Goal: Task Accomplishment & Management: Use online tool/utility

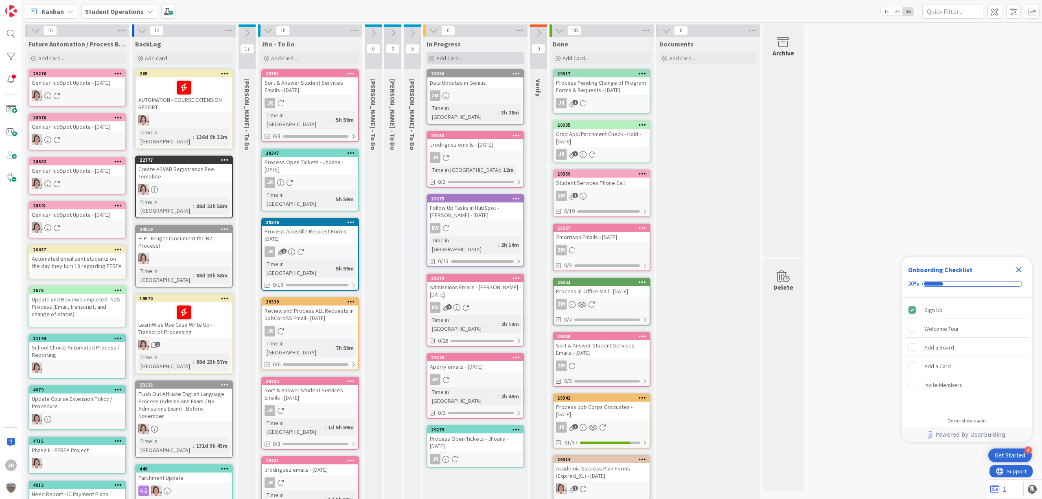
click at [512, 61] on div "Add Card..." at bounding box center [476, 58] width 98 height 12
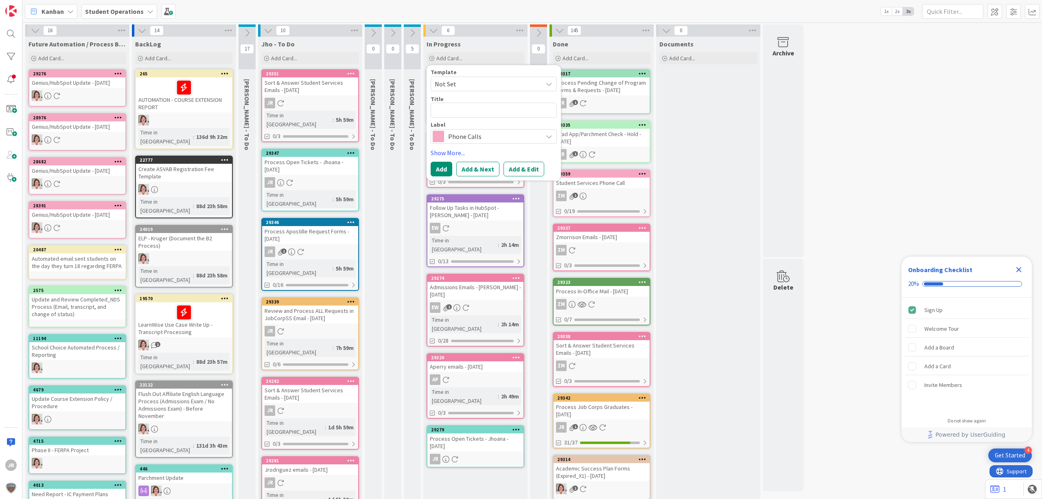
click at [505, 87] on span "Not Set" at bounding box center [486, 84] width 102 height 11
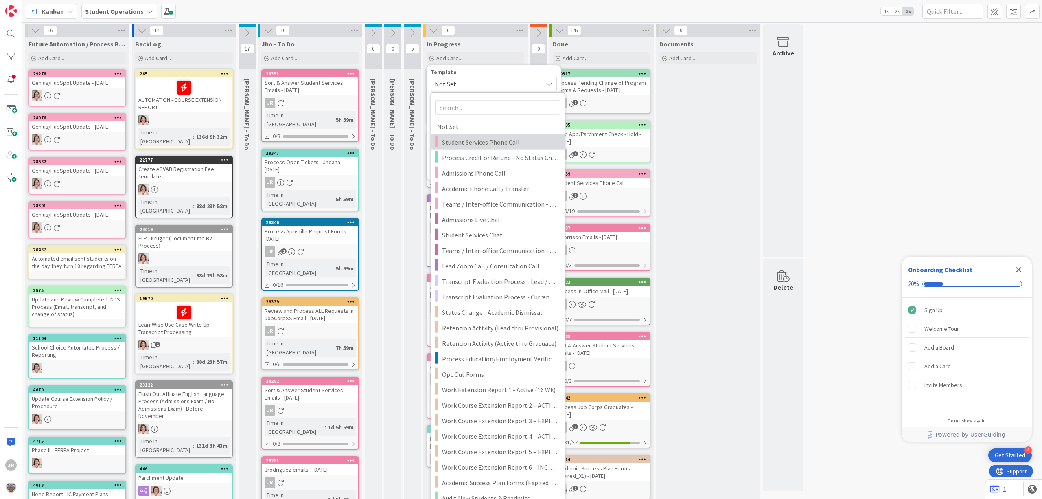
click at [505, 137] on span "Student Services Phone Call" at bounding box center [500, 142] width 116 height 11
type textarea "x"
type textarea "Student Services Phone Call"
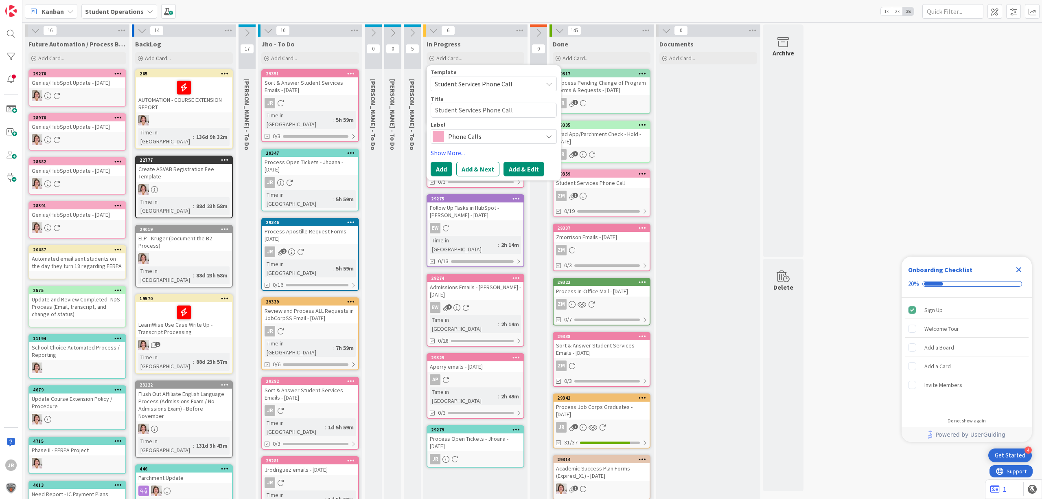
click at [531, 167] on button "Add & Edit" at bounding box center [524, 169] width 41 height 15
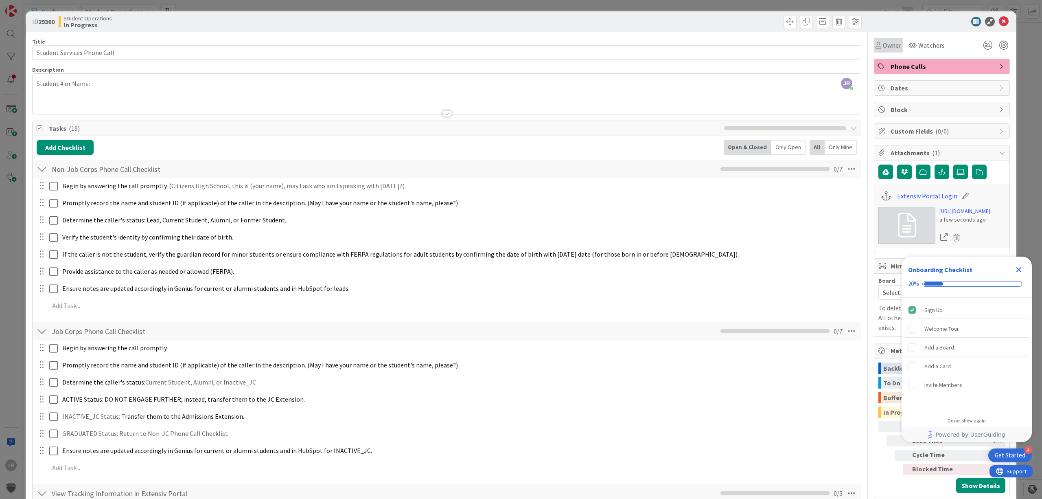
click at [884, 47] on span "Owner" at bounding box center [892, 45] width 18 height 10
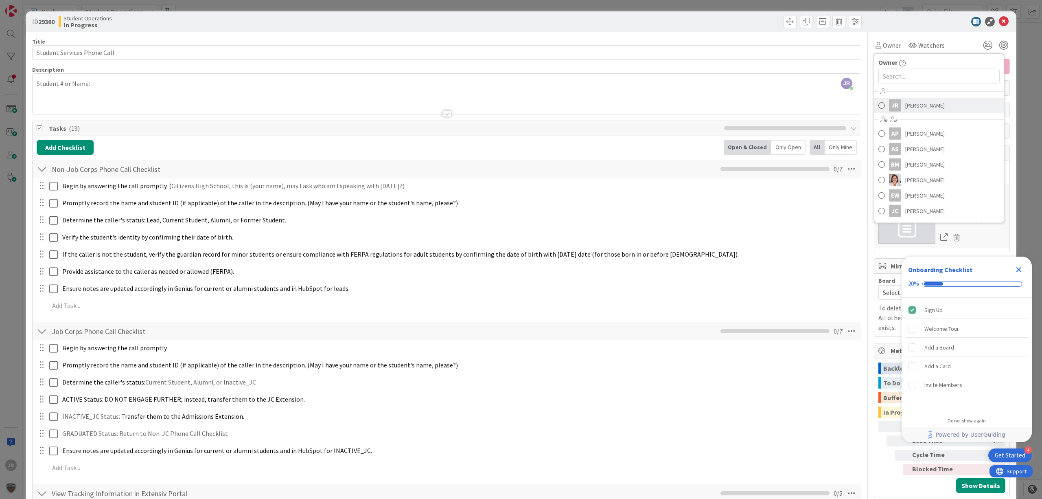
click at [908, 99] on link "JR Jhoana Rodriguez" at bounding box center [939, 105] width 129 height 15
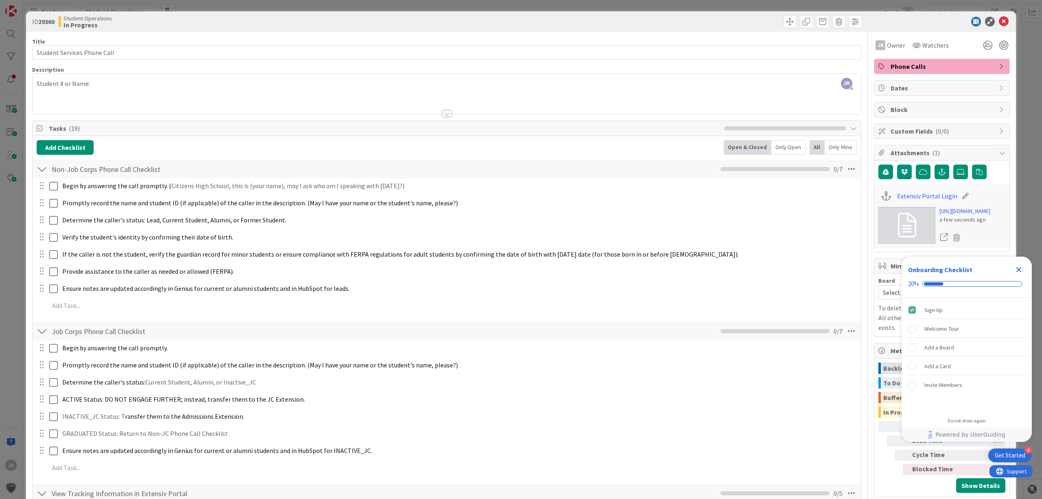
click at [160, 5] on div "ID 29360 Student Operations In Progress Title 27 / 128 Student Services Phone C…" at bounding box center [521, 249] width 1042 height 499
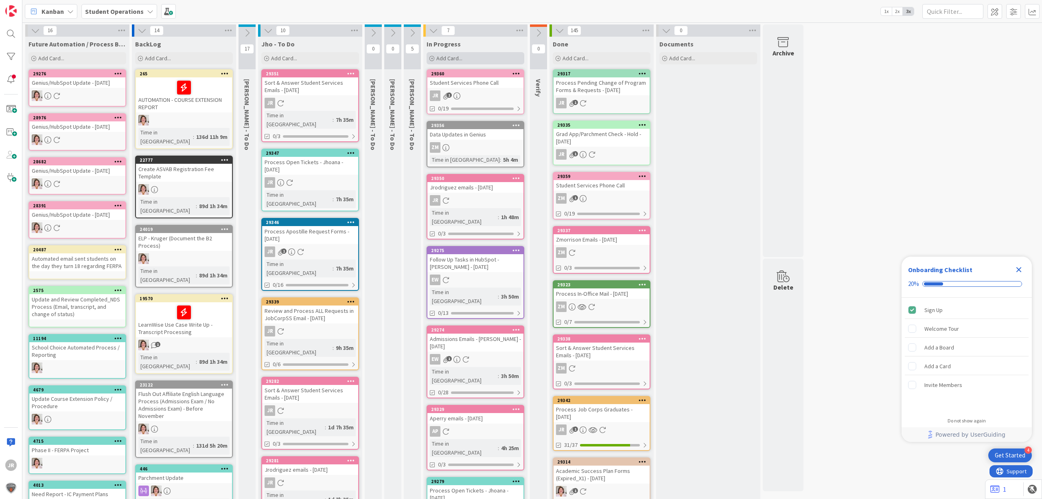
click at [492, 61] on div "Add Card..." at bounding box center [476, 58] width 98 height 12
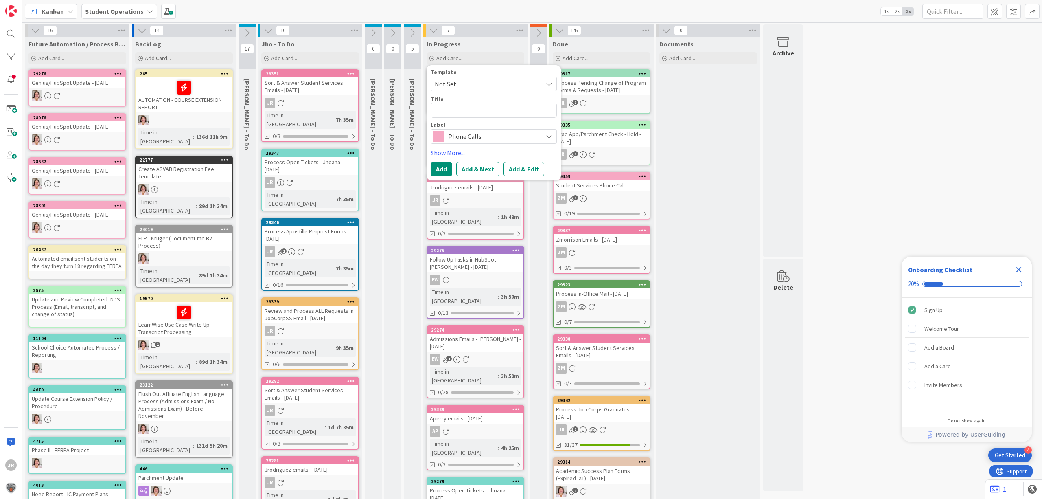
click at [495, 84] on span "Not Set" at bounding box center [486, 84] width 102 height 11
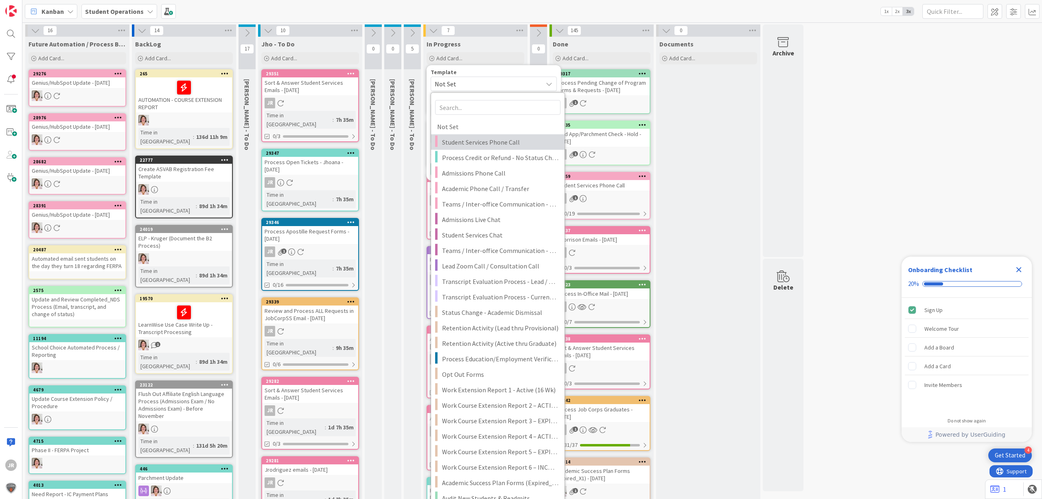
click at [493, 134] on link "Student Services Phone Call" at bounding box center [498, 141] width 134 height 15
type textarea "x"
type textarea "Student Services Phone Call"
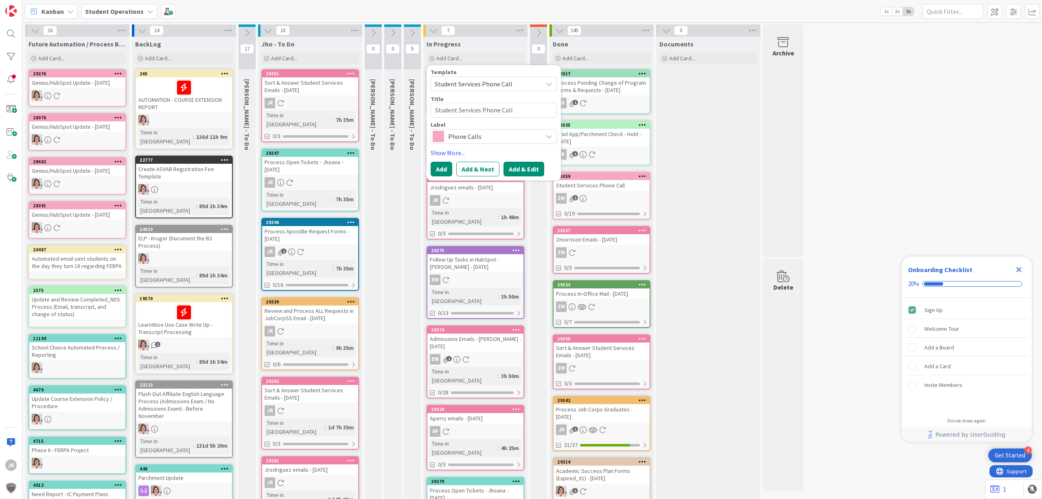
click at [520, 171] on button "Add & Edit" at bounding box center [524, 169] width 41 height 15
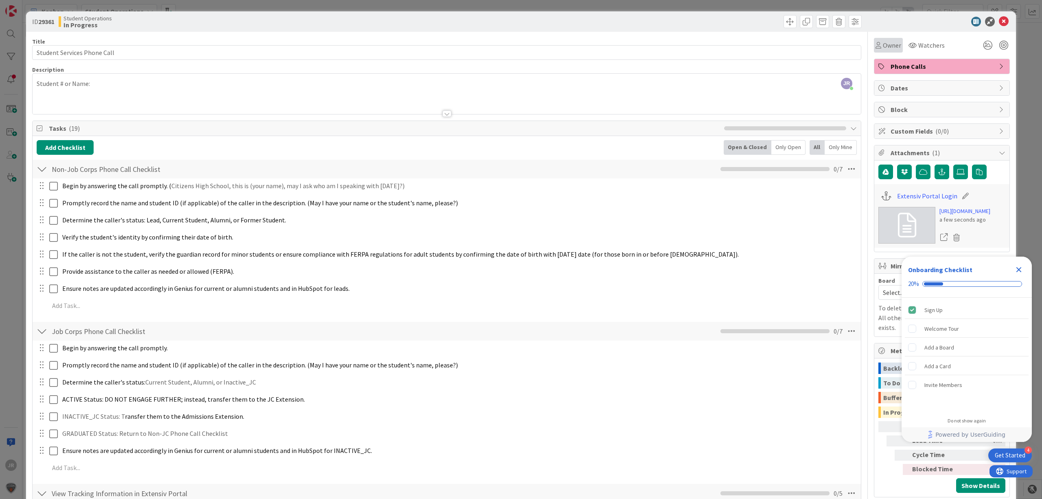
click at [876, 44] on icon at bounding box center [879, 45] width 6 height 7
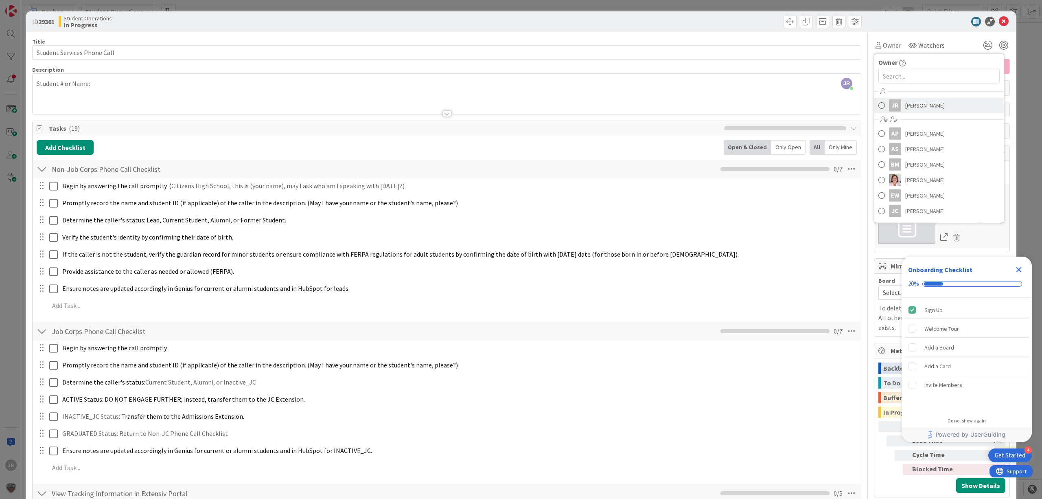
click at [895, 109] on link "JR Jhoana Rodriguez" at bounding box center [939, 105] width 129 height 15
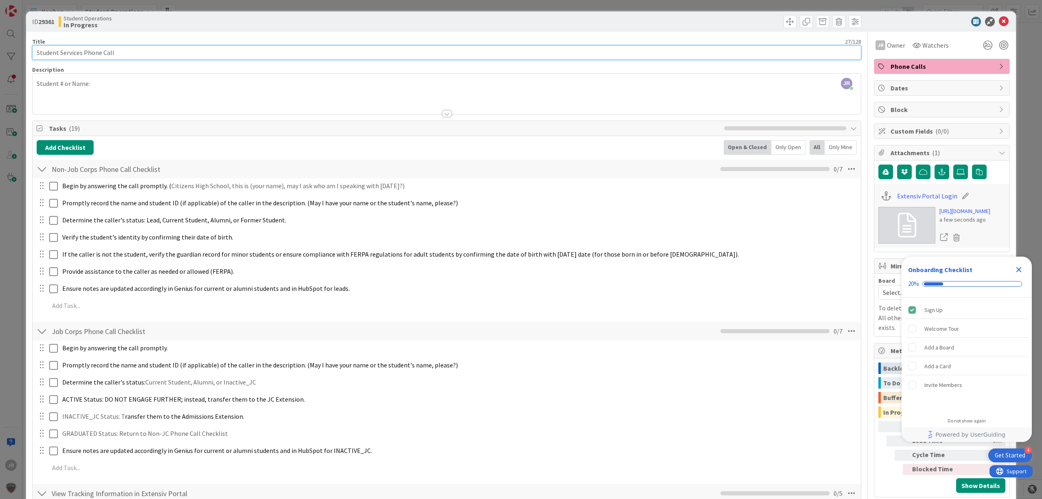
click at [310, 56] on input "Student Services Phone Call" at bounding box center [447, 52] width 830 height 15
click at [726, 7] on div "ID 29361 Student Operations In Progress Title 27 / 128 Student Services Phone C…" at bounding box center [521, 249] width 1042 height 499
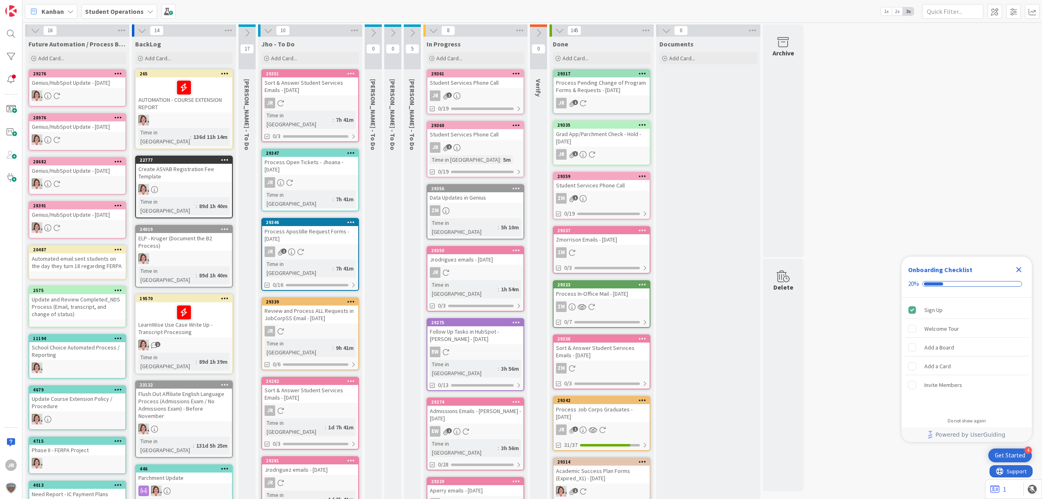
click at [517, 72] on icon at bounding box center [517, 73] width 8 height 6
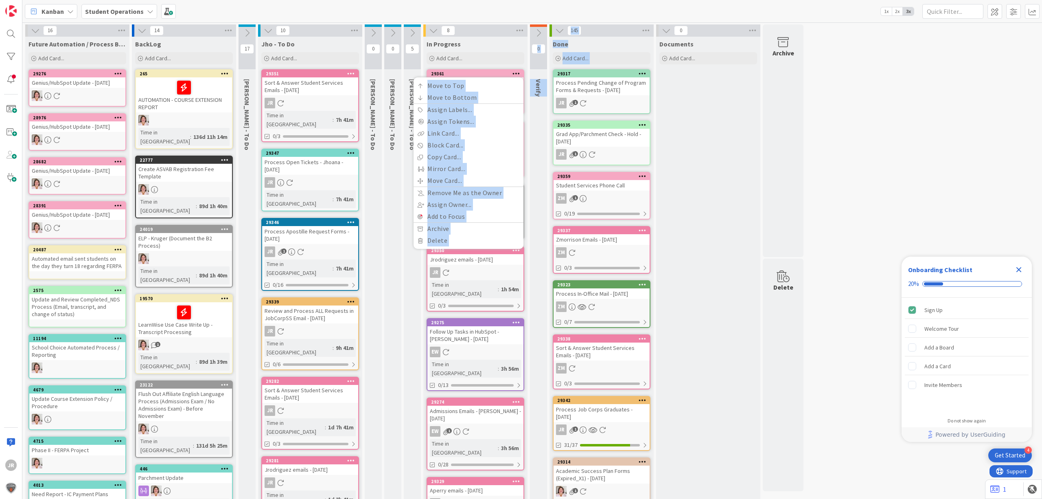
drag, startPoint x: 472, startPoint y: 72, endPoint x: 585, endPoint y: 94, distance: 114.5
click at [585, 94] on div "16 Future Automation / Process Building Add Card... 29276 Genius/HubSpot Update…" at bounding box center [414, 414] width 781 height 780
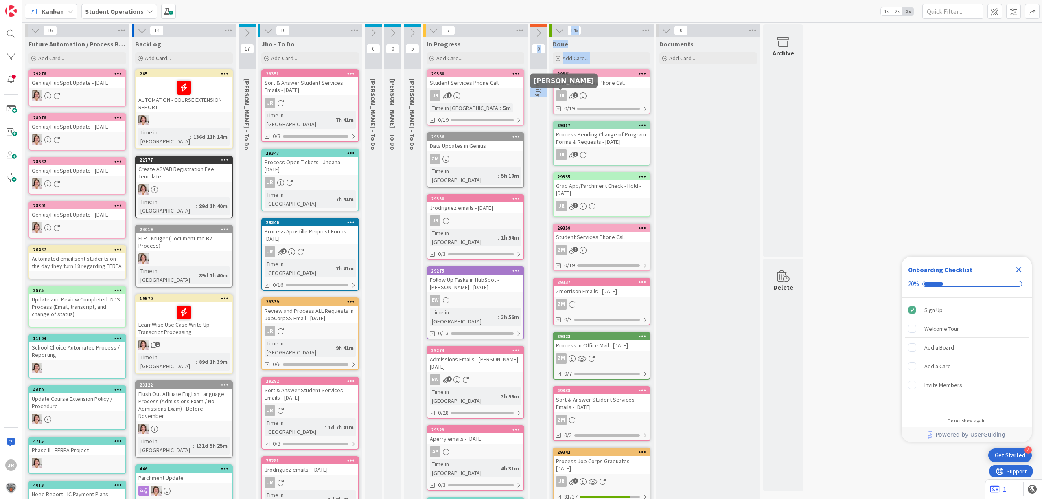
click at [473, 92] on div "JR 1" at bounding box center [476, 95] width 96 height 11
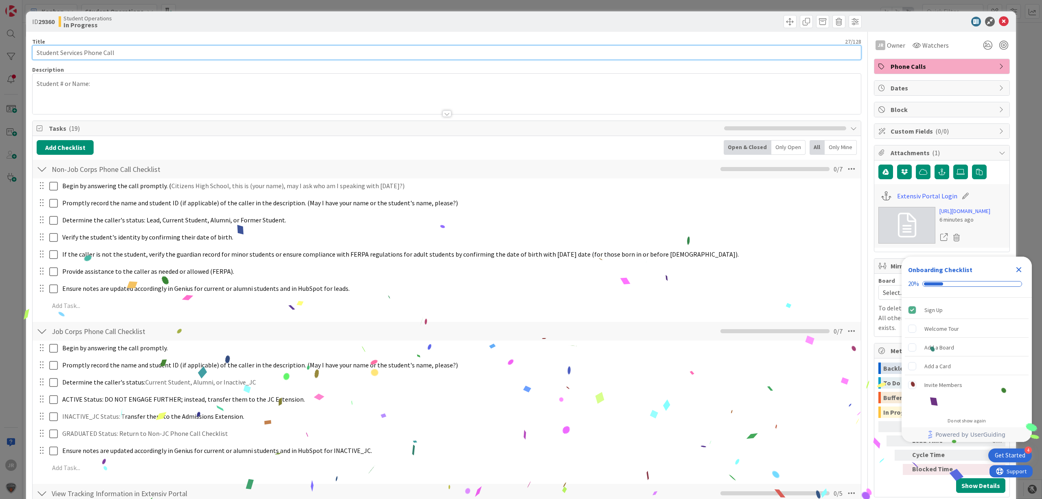
click at [203, 56] on input "Student Services Phone Call" at bounding box center [447, 52] width 830 height 15
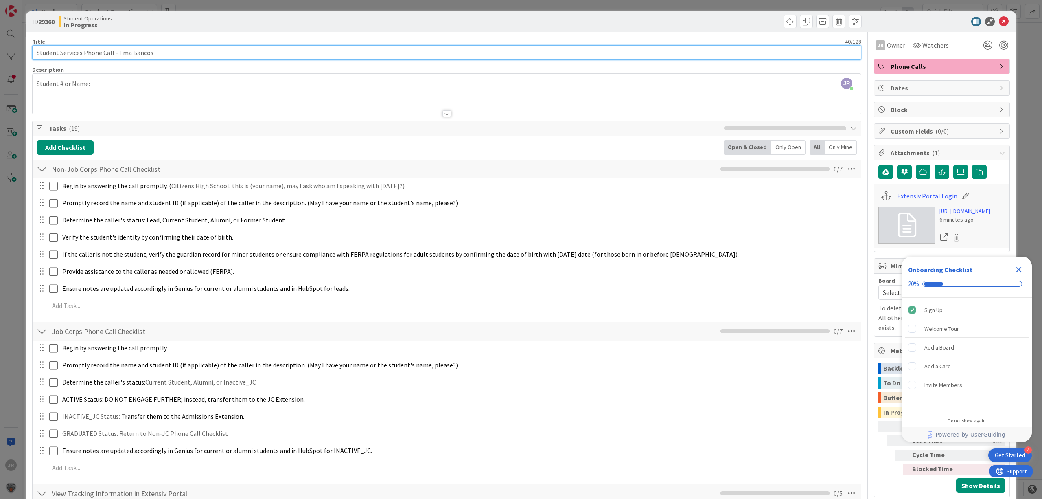
type input "Student Services Phone Call - Ema Bancos"
click at [269, 5] on div "ID 29360 Student Operations In Progress Title 40 / 128 Student Services Phone C…" at bounding box center [521, 249] width 1042 height 499
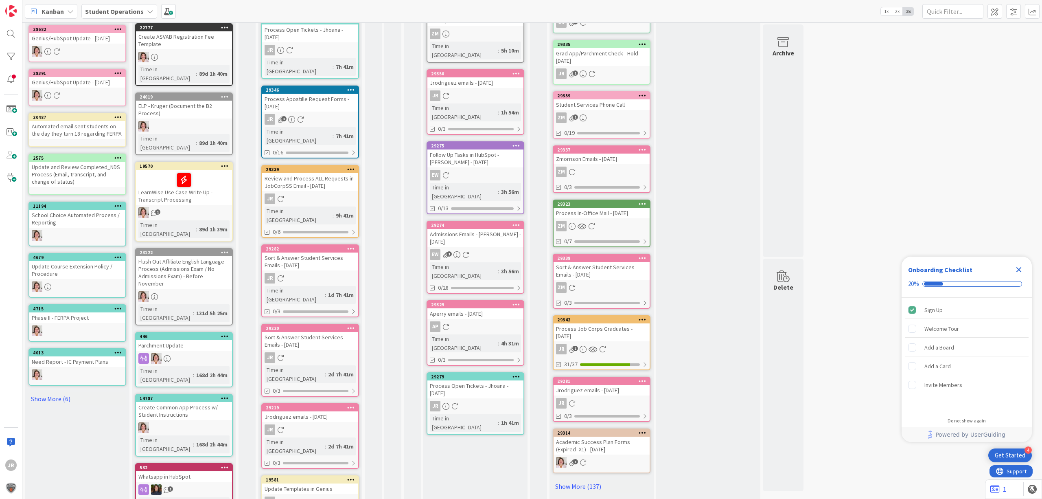
scroll to position [142, 0]
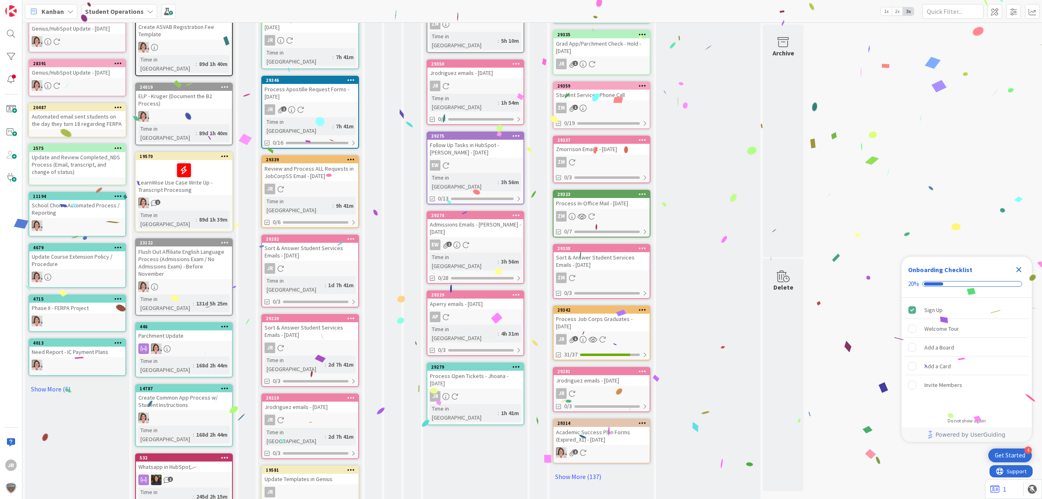
click at [353, 395] on icon at bounding box center [351, 398] width 8 height 6
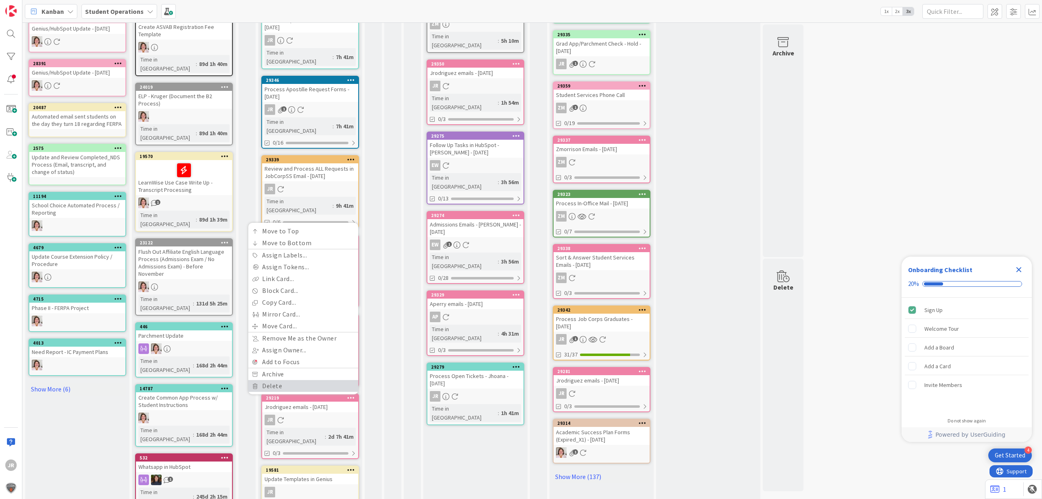
click at [308, 380] on link "Delete" at bounding box center [303, 386] width 110 height 12
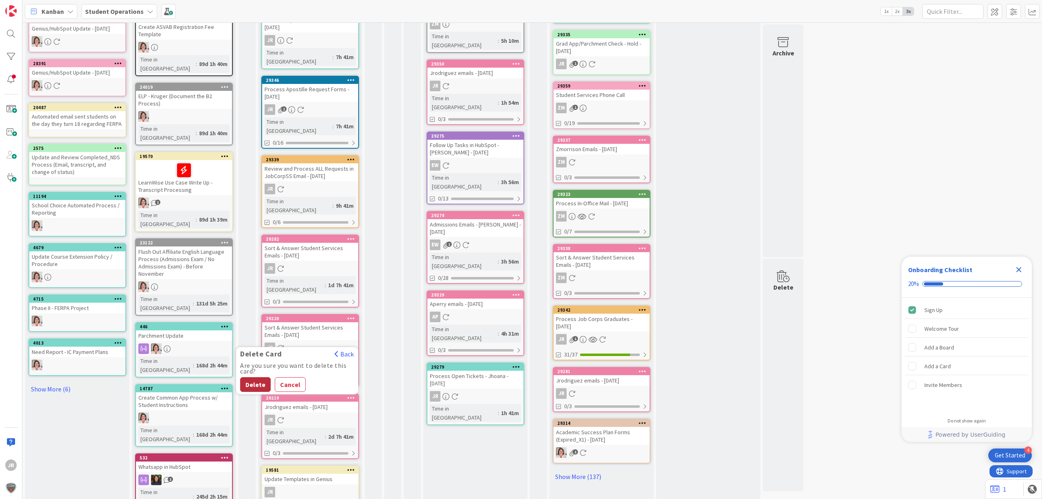
click at [258, 377] on button "Delete" at bounding box center [255, 384] width 31 height 15
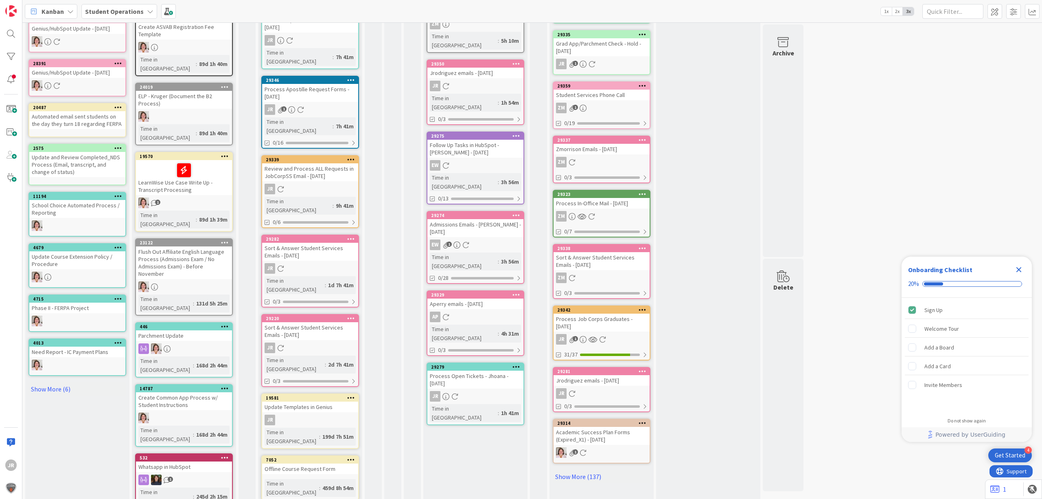
click at [353, 315] on icon at bounding box center [351, 318] width 8 height 6
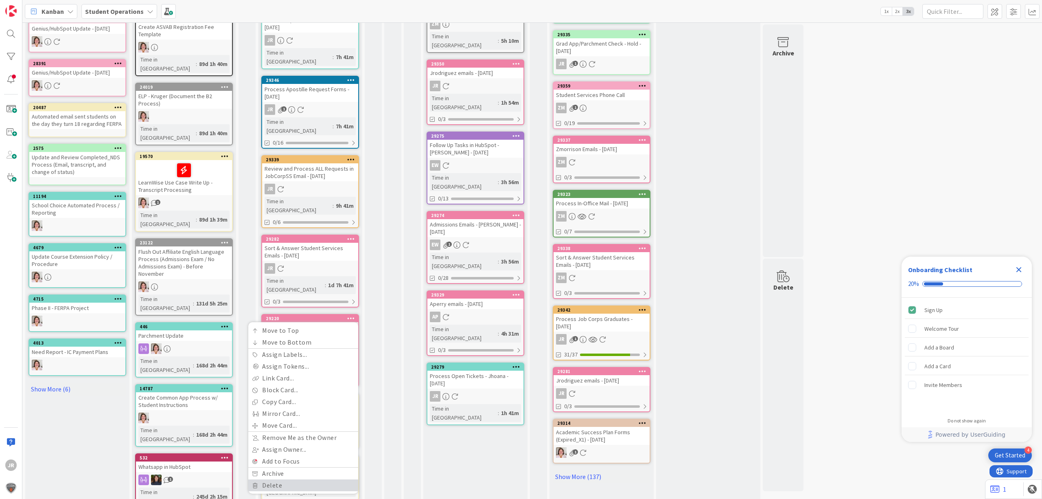
click at [305, 479] on link "Delete" at bounding box center [303, 485] width 110 height 12
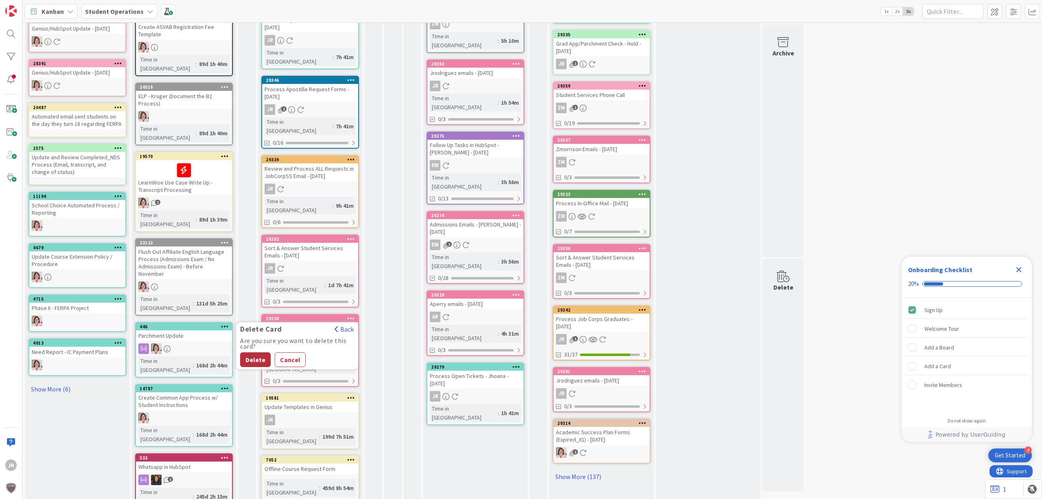
click at [258, 352] on button "Delete" at bounding box center [255, 359] width 31 height 15
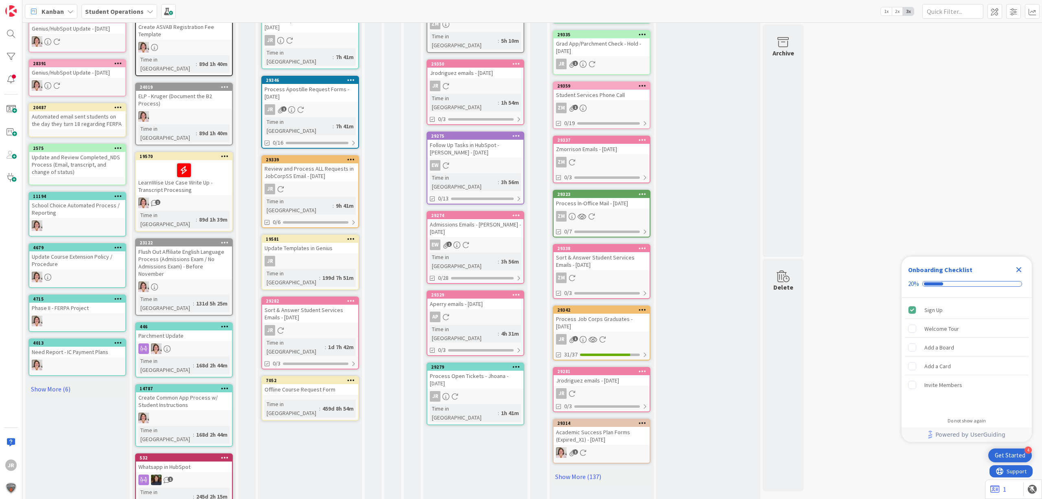
click at [349, 298] on icon at bounding box center [351, 301] width 8 height 6
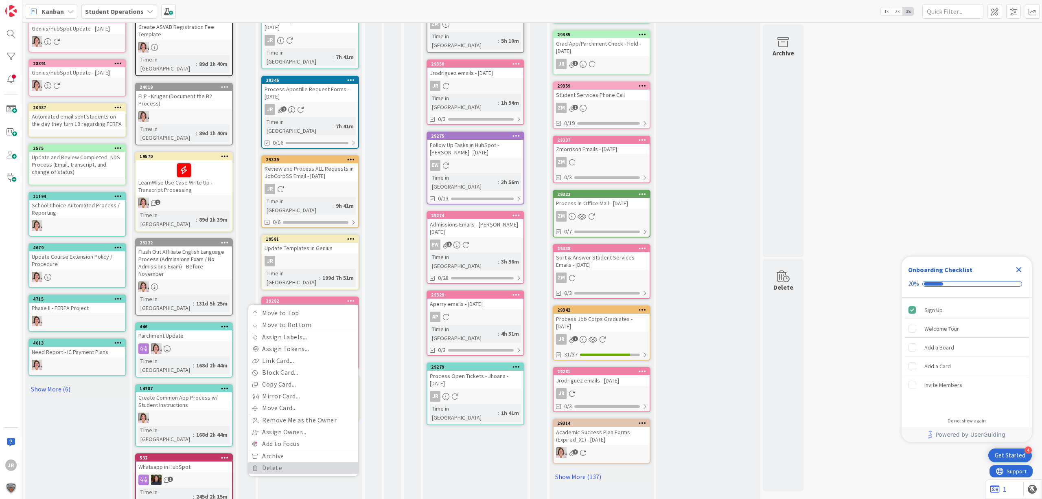
click at [303, 462] on link "Delete" at bounding box center [303, 468] width 110 height 12
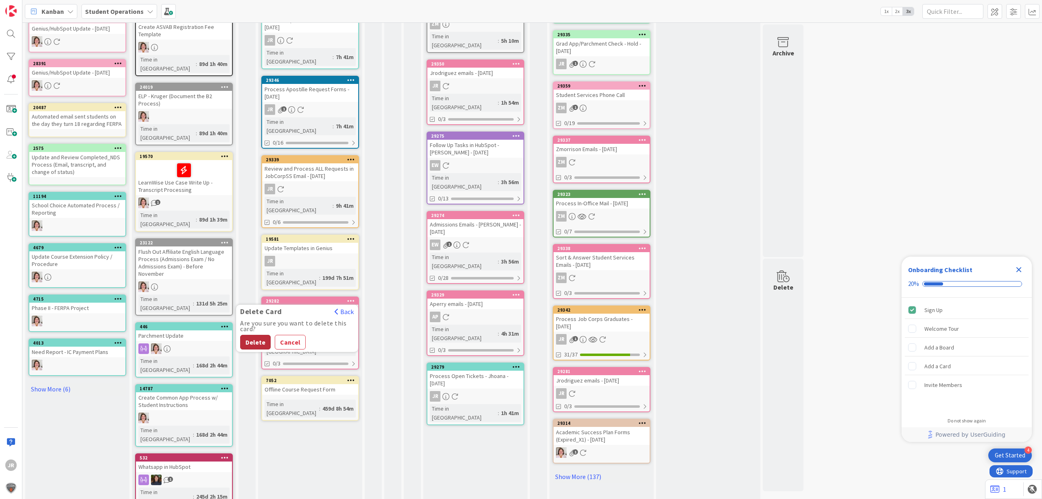
click at [256, 335] on button "Delete" at bounding box center [255, 342] width 31 height 15
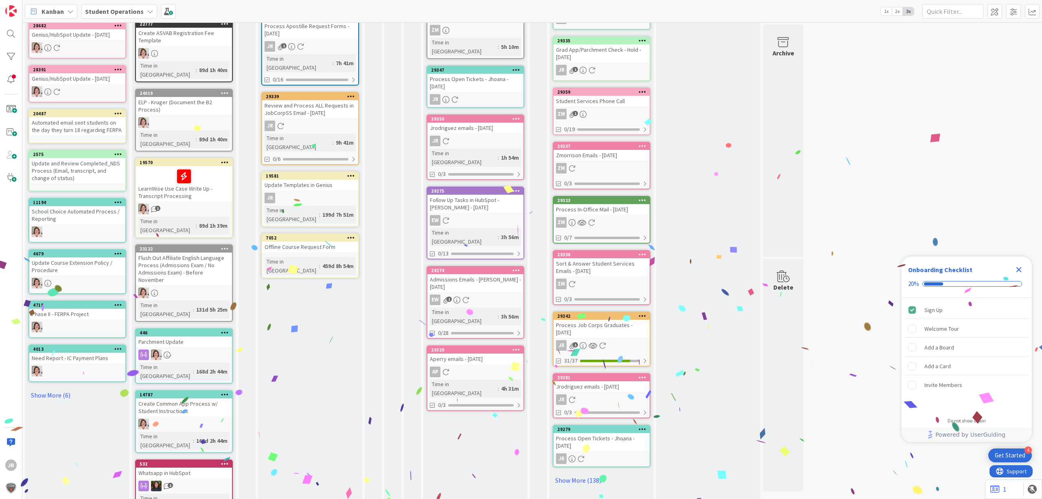
scroll to position [0, 0]
